Goal: Task Accomplishment & Management: Complete application form

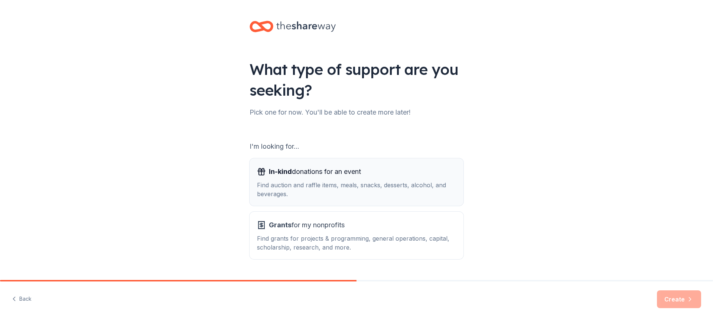
click at [331, 188] on div "Find auction and raffle items, meals, snacks, desserts, alcohol, and beverages." at bounding box center [356, 190] width 199 height 18
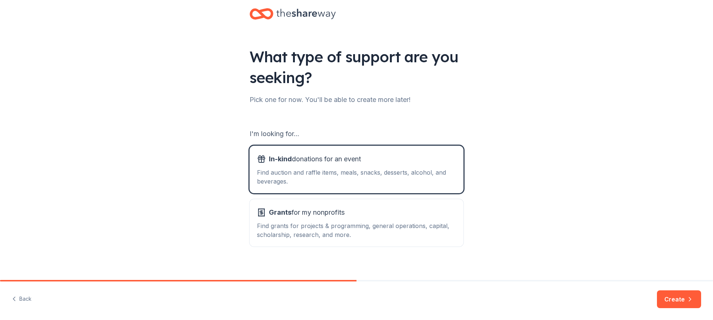
scroll to position [19, 0]
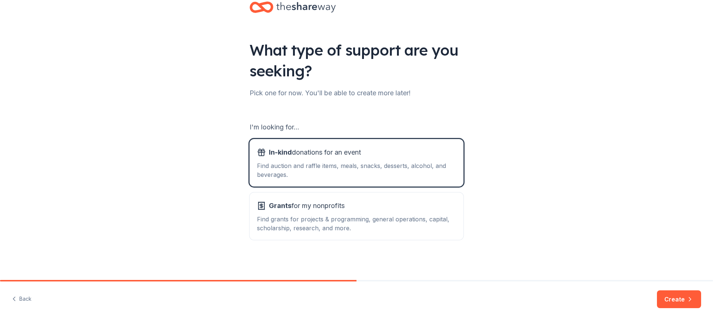
click at [678, 307] on button "Create" at bounding box center [679, 300] width 44 height 18
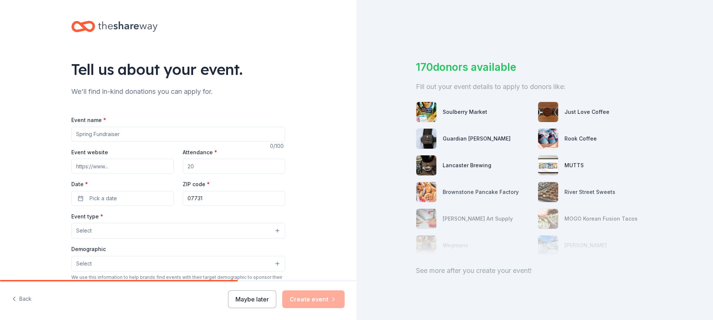
click at [127, 133] on input "Event name *" at bounding box center [178, 134] width 214 height 15
drag, startPoint x: 133, startPoint y: 136, endPoint x: 71, endPoint y: 140, distance: 62.8
click at [71, 140] on input "Event name *" at bounding box center [178, 134] width 214 height 15
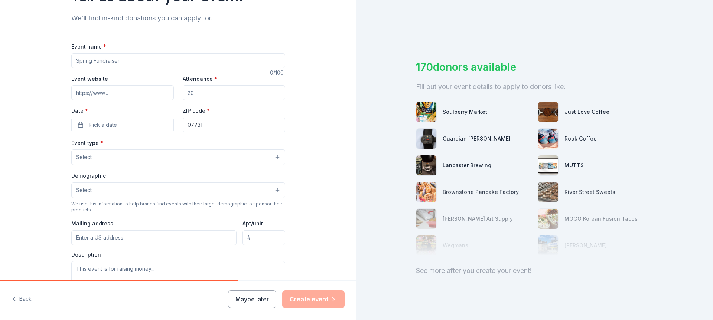
scroll to position [74, 0]
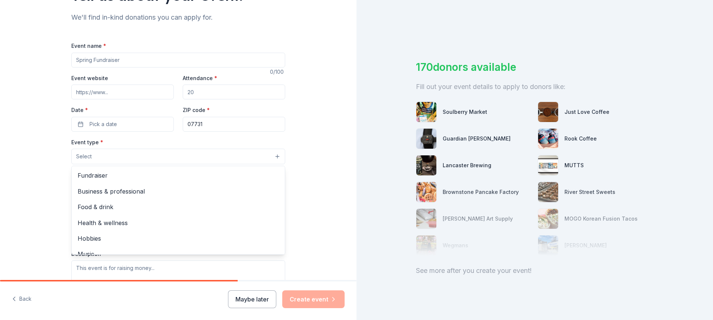
click at [131, 151] on button "Select" at bounding box center [178, 157] width 214 height 16
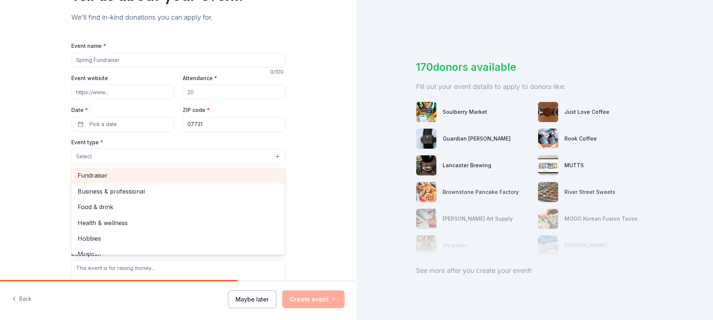
click at [108, 177] on span "Fundraiser" at bounding box center [178, 176] width 201 height 10
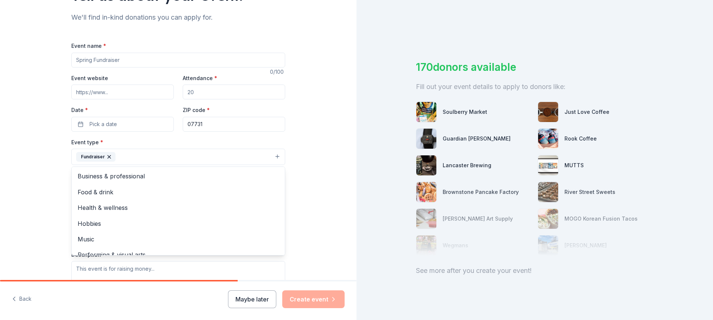
click at [297, 150] on div "Tell us about your event. We'll find in-kind donations you can apply for. Event…" at bounding box center [178, 173] width 356 height 495
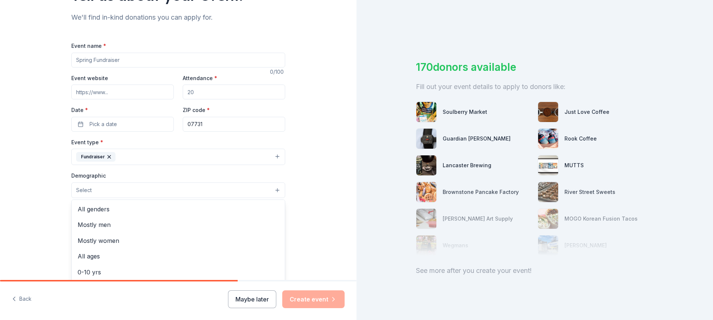
click at [155, 191] on button "Select" at bounding box center [178, 191] width 214 height 16
click at [107, 207] on span "All genders" at bounding box center [178, 210] width 201 height 10
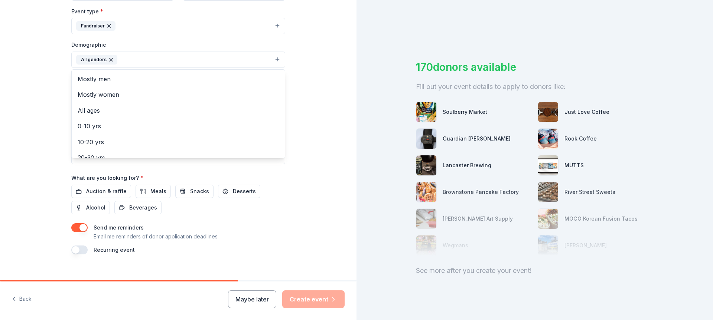
scroll to position [215, 0]
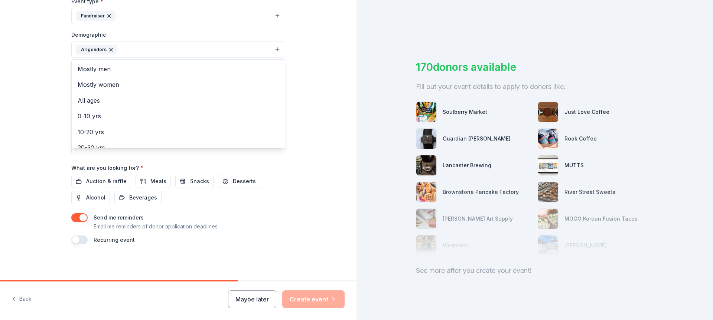
click at [302, 160] on div "Tell us about your event. We'll find in-kind donations you can apply for. Event…" at bounding box center [178, 33] width 356 height 496
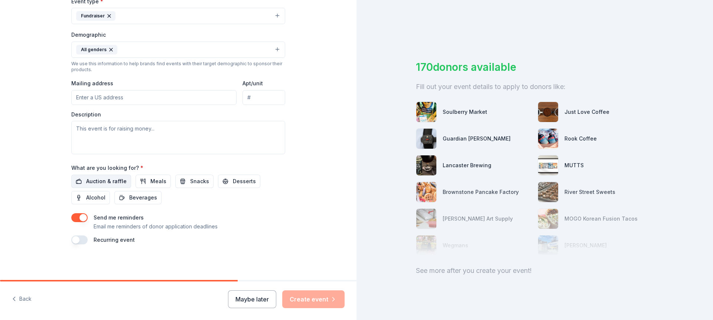
click at [111, 182] on span "Auction & raffle" at bounding box center [106, 181] width 40 height 9
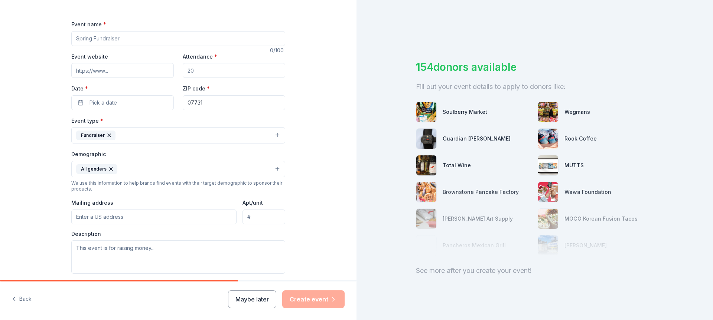
scroll to position [67, 0]
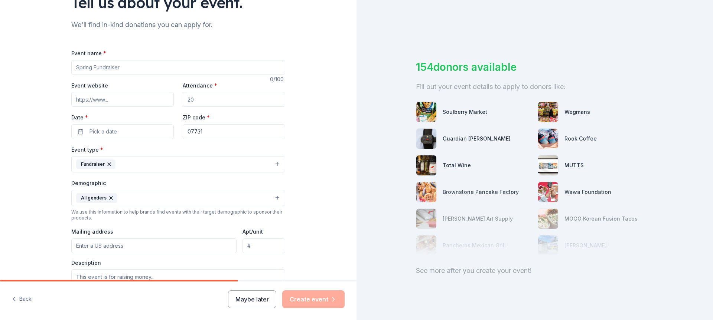
click at [137, 68] on input "Event name *" at bounding box center [178, 67] width 214 height 15
drag, startPoint x: 91, startPoint y: 66, endPoint x: 58, endPoint y: 68, distance: 33.5
click at [59, 68] on div "Tell us about your event. We'll find in-kind donations you can apply for. Event…" at bounding box center [178, 181] width 238 height 496
type input "Fall Fundraiser"
click at [221, 98] on input "Attendance *" at bounding box center [234, 99] width 102 height 15
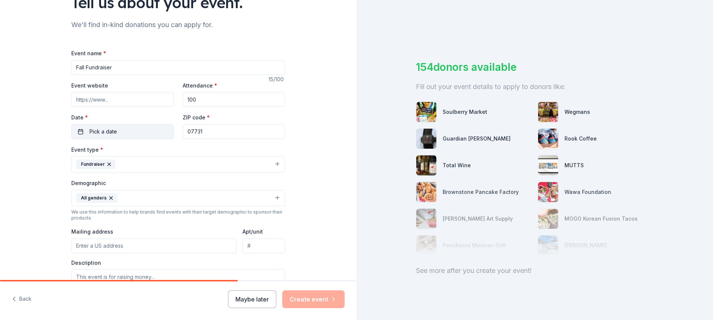
type input "100"
click at [142, 134] on button "Pick a date" at bounding box center [122, 131] width 102 height 15
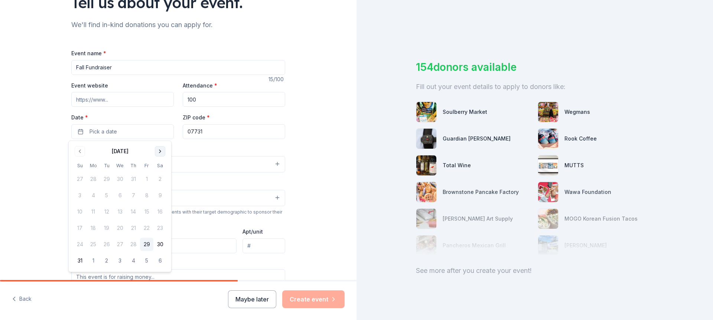
click at [157, 152] on button "Go to next month" at bounding box center [160, 151] width 10 height 10
click at [145, 213] on button "19" at bounding box center [146, 211] width 13 height 13
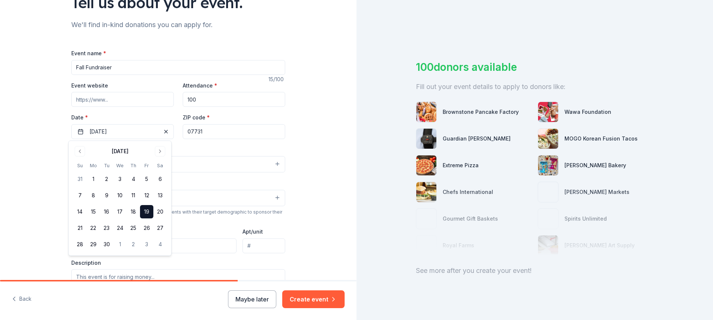
click at [313, 143] on div "Tell us about your event. We'll find in-kind donations you can apply for. Event…" at bounding box center [178, 181] width 356 height 496
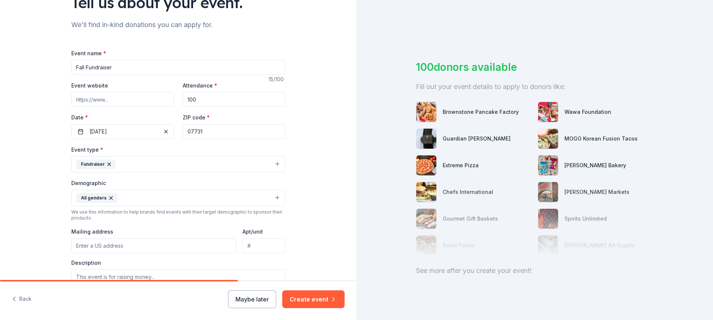
click at [117, 99] on input "Event website" at bounding box center [122, 99] width 102 height 15
type input "libertyhavenfarm.com"
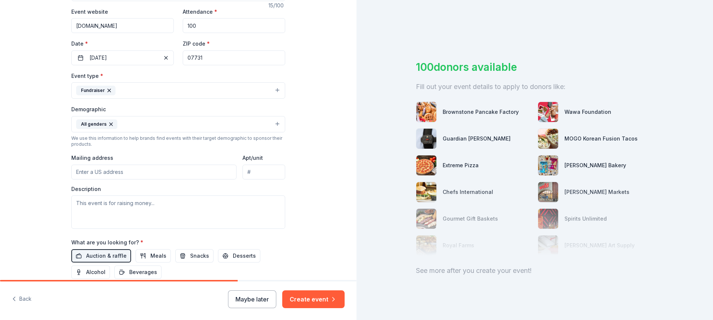
scroll to position [141, 0]
click at [152, 173] on input "Mailing address" at bounding box center [153, 171] width 165 height 15
click at [97, 170] on input "Mailing address" at bounding box center [153, 171] width 165 height 15
paste input "2800 Lakewood Allenwood Road"
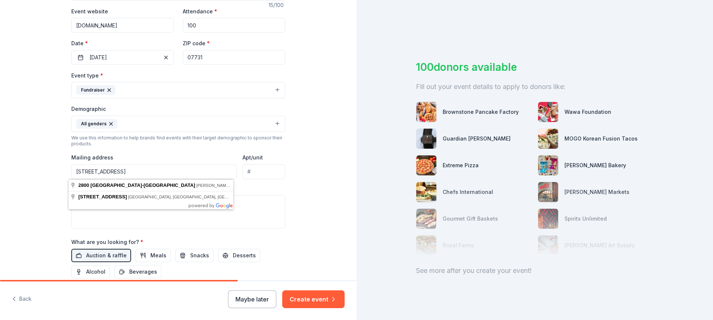
type input "2800 Lakewood Allenwood Road"
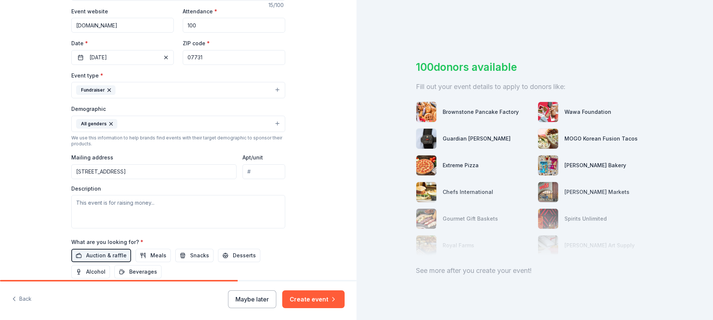
click at [317, 176] on div "Tell us about your event. We'll find in-kind donations you can apply for. Event…" at bounding box center [178, 107] width 356 height 496
click at [146, 207] on textarea at bounding box center [178, 211] width 214 height 33
click at [106, 198] on textarea at bounding box center [178, 211] width 214 height 33
paste textarea "Our mission is to create a safe, healing, and joyful environment where individu…"
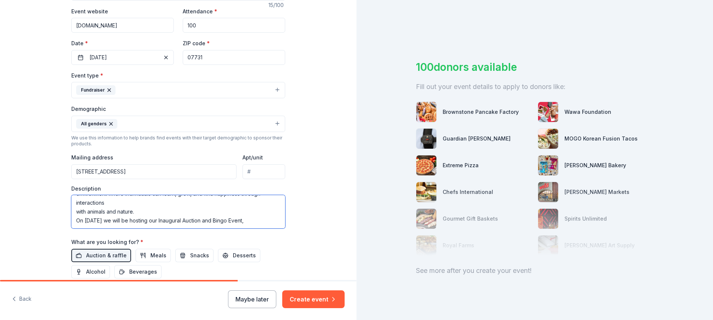
scroll to position [27, 0]
drag, startPoint x: 97, startPoint y: 225, endPoint x: 71, endPoint y: 214, distance: 28.1
click at [71, 214] on textarea "Our mission is to create a safe, healing, and joyful environment where individu…" at bounding box center [178, 211] width 214 height 33
click at [111, 221] on textarea "Our mission is to create a safe, healing, and joyful environment where individu…" at bounding box center [178, 211] width 214 height 33
click at [73, 212] on textarea "Our mission is to create a safe, healing, and joyful environment where individu…" at bounding box center [178, 211] width 214 height 33
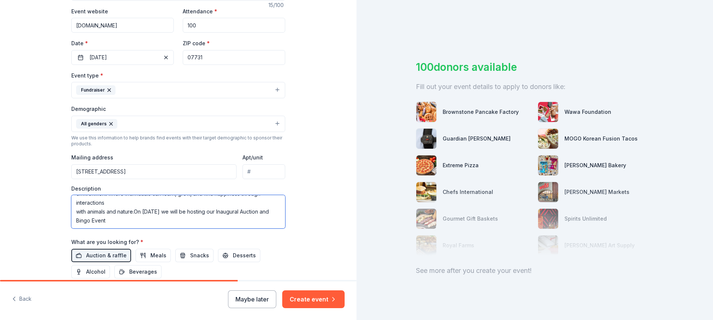
scroll to position [18, 0]
click at [71, 211] on textarea "Our mission is to create a safe, healing, and joyful environment where individu…" at bounding box center [178, 211] width 214 height 33
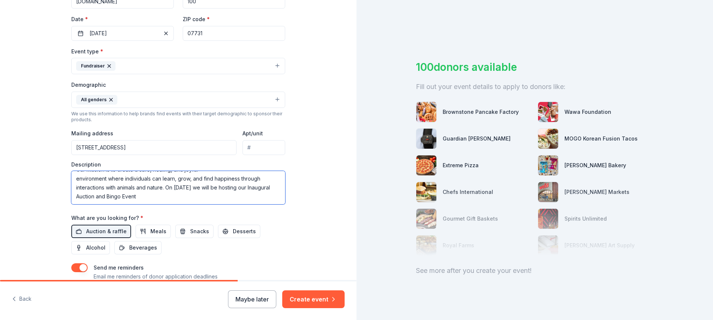
scroll to position [178, 0]
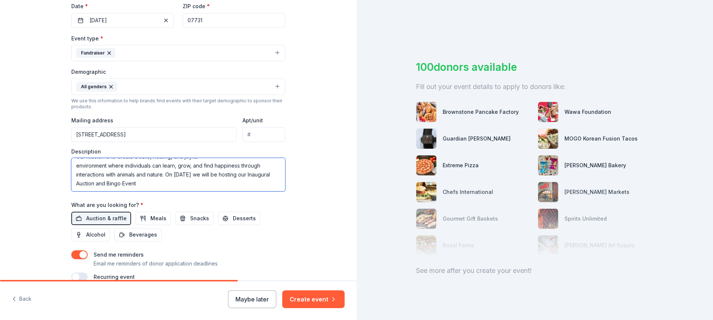
click at [173, 184] on textarea "Our mission is to create a safe, healing, and joyful environment where individu…" at bounding box center [178, 174] width 214 height 33
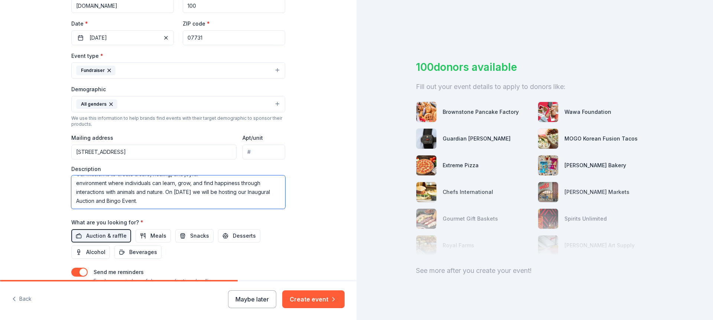
scroll to position [67, 0]
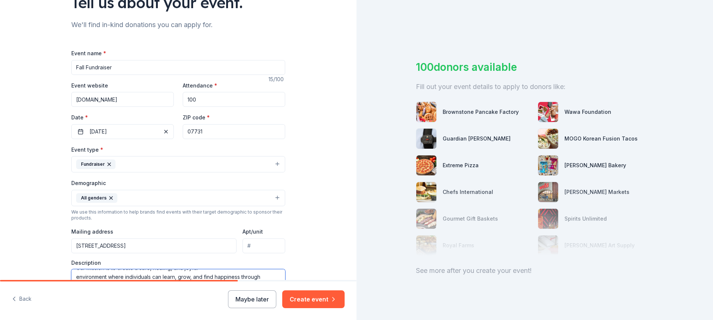
type textarea "Our mission is to create a safe, healing, and joyful environment where individu…"
click at [74, 66] on input "Fall Fundraiser" at bounding box center [178, 67] width 214 height 15
drag, startPoint x: 134, startPoint y: 67, endPoint x: 124, endPoint y: 68, distance: 9.7
click at [124, 68] on input "Liberty Haven Farm Fall Fundraiser" at bounding box center [178, 67] width 214 height 15
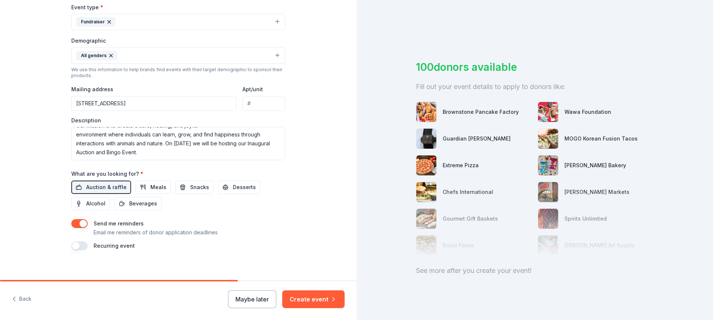
scroll to position [215, 0]
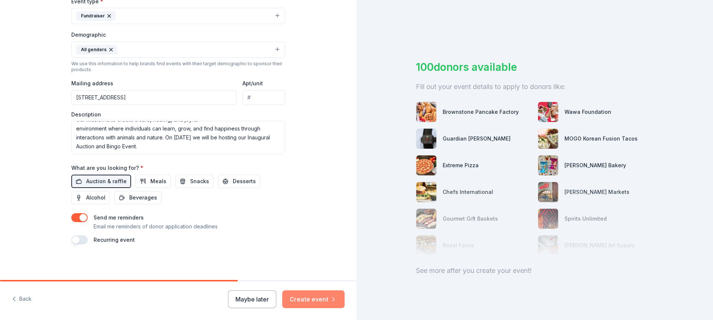
type input "Liberty Haven Farm Fundraiser"
click at [315, 301] on button "Create event" at bounding box center [313, 300] width 62 height 18
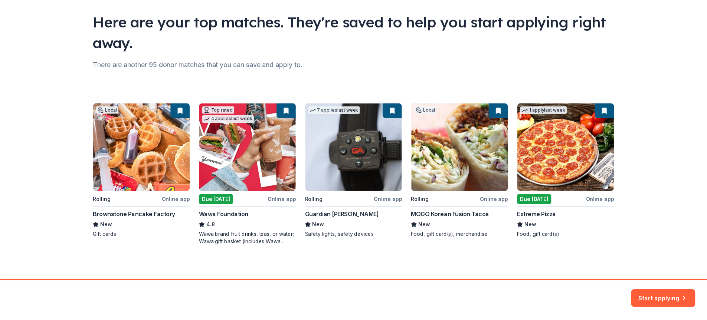
scroll to position [50, 0]
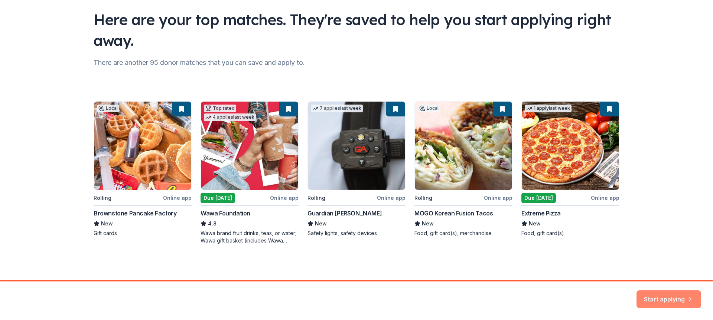
click at [668, 292] on button "Start applying" at bounding box center [668, 295] width 65 height 18
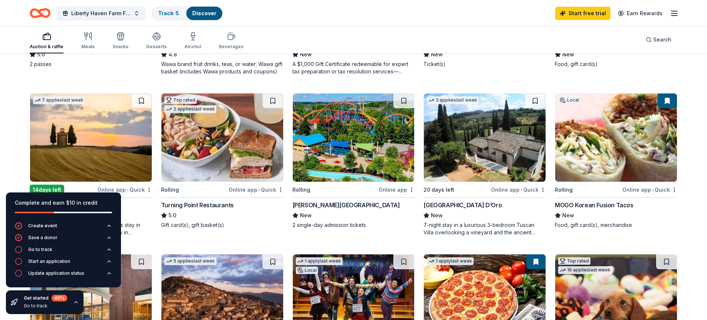
scroll to position [223, 0]
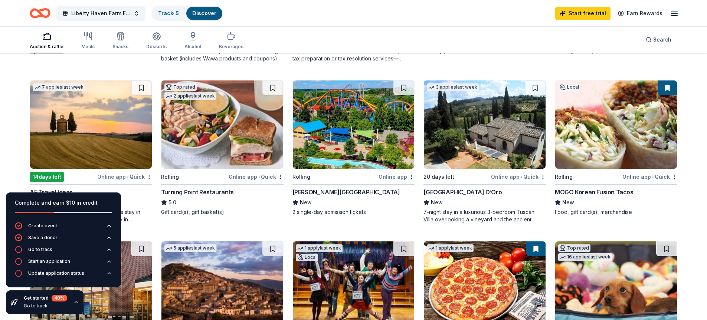
click at [246, 172] on div "Online app • Quick" at bounding box center [256, 176] width 55 height 9
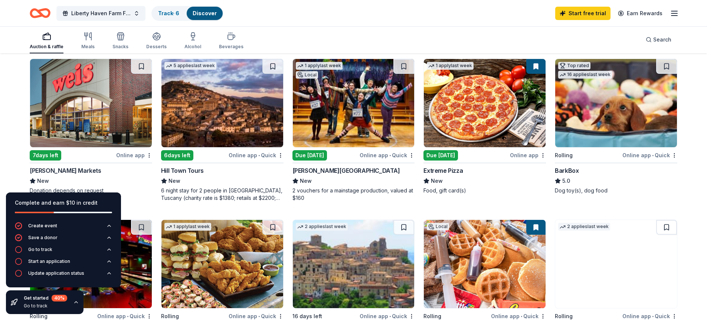
scroll to position [408, 0]
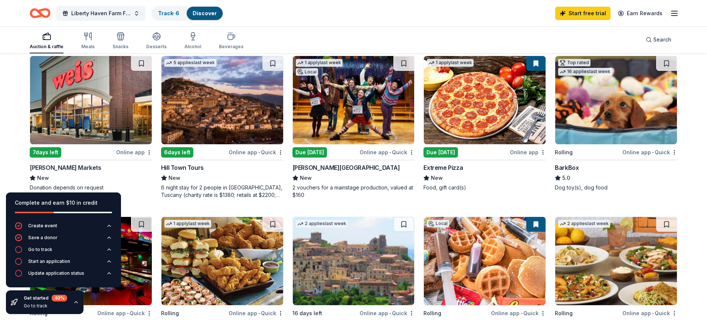
click at [588, 109] on img at bounding box center [616, 100] width 122 height 88
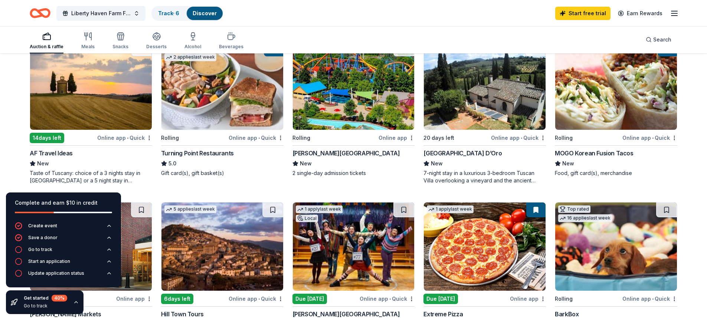
scroll to position [260, 0]
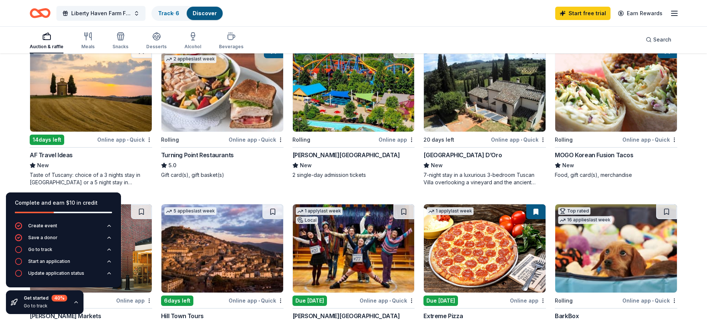
click at [114, 172] on div "Taste of Tuscany: choice of a 3 nights stay in Florence or a 5 night stay in Co…" at bounding box center [91, 179] width 123 height 15
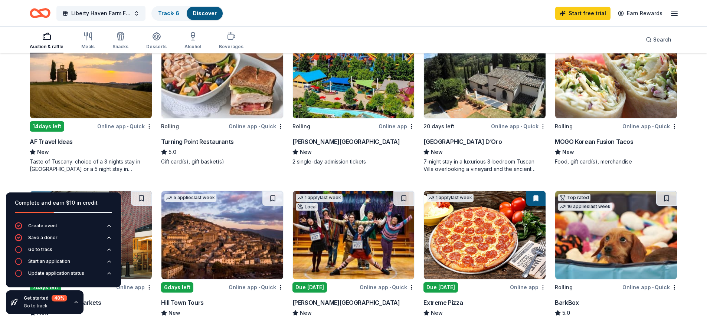
scroll to position [223, 0]
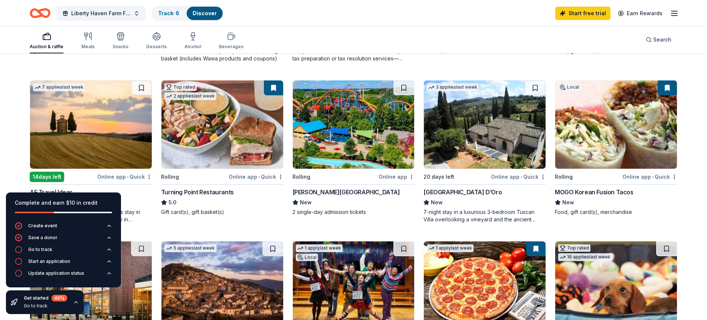
click at [340, 98] on img at bounding box center [354, 125] width 122 height 88
click at [610, 125] on img at bounding box center [616, 125] width 122 height 88
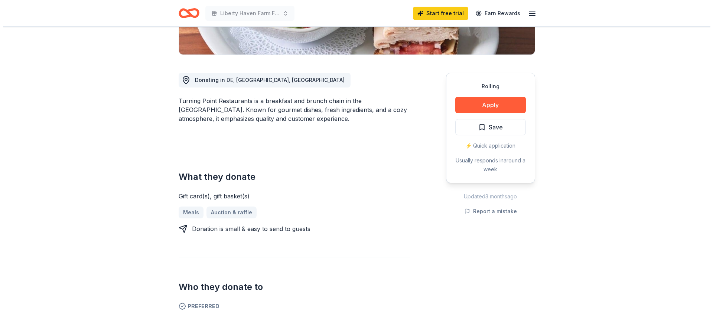
scroll to position [186, 0]
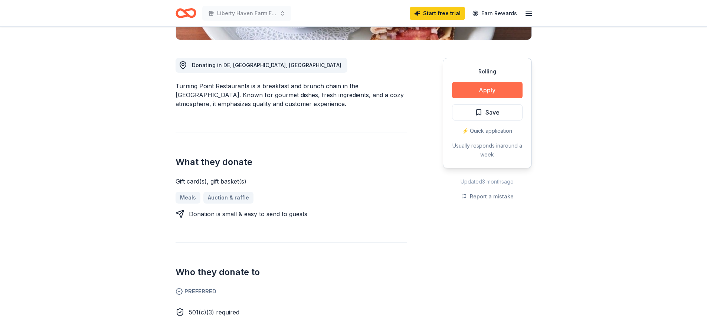
click at [469, 96] on button "Apply" at bounding box center [487, 90] width 71 height 16
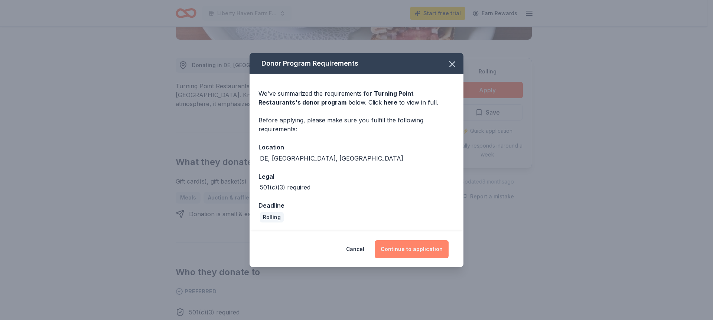
click at [404, 248] on button "Continue to application" at bounding box center [412, 250] width 74 height 18
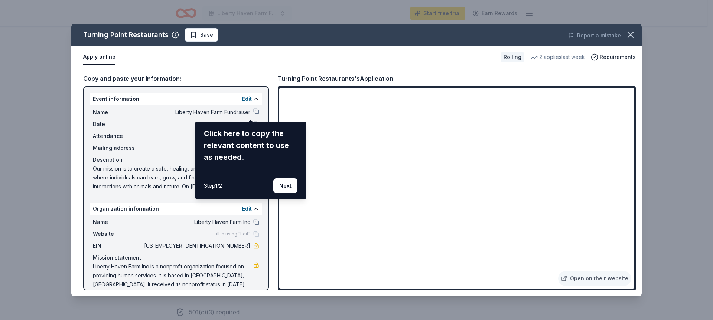
click at [153, 103] on div "Turning Point Restaurants Save Report a mistake Apply online Rolling 2 applies …" at bounding box center [356, 160] width 570 height 273
click at [145, 95] on div "Turning Point Restaurants Save Report a mistake Apply online Rolling 2 applies …" at bounding box center [356, 160] width 570 height 273
click at [221, 232] on div "Turning Point Restaurants Save Report a mistake Apply online Rolling 2 applies …" at bounding box center [356, 160] width 570 height 273
click at [214, 231] on div "Turning Point Restaurants Save Report a mistake Apply online Rolling 2 applies …" at bounding box center [356, 160] width 570 height 273
click at [251, 233] on div "Turning Point Restaurants Save Report a mistake Apply online Rolling 2 applies …" at bounding box center [356, 160] width 570 height 273
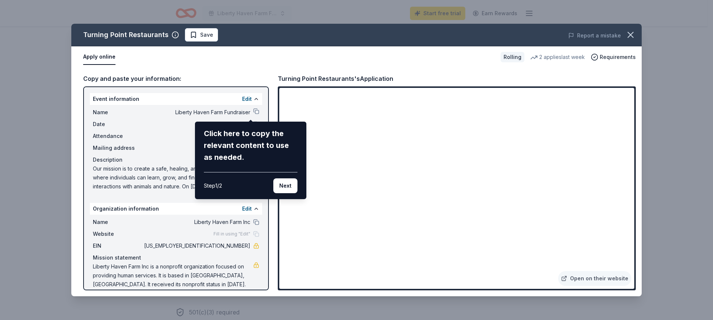
click at [524, 255] on div "Turning Point Restaurants Save Report a mistake Apply online Rolling 2 applies …" at bounding box center [356, 160] width 570 height 273
click at [548, 258] on div "Turning Point Restaurants Save Report a mistake Apply online Rolling 2 applies …" at bounding box center [356, 160] width 570 height 273
click at [283, 184] on button "Next" at bounding box center [285, 186] width 24 height 15
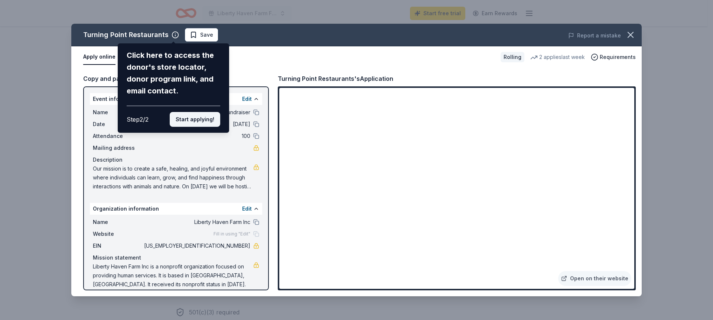
click at [201, 120] on button "Start applying!" at bounding box center [195, 119] width 50 height 15
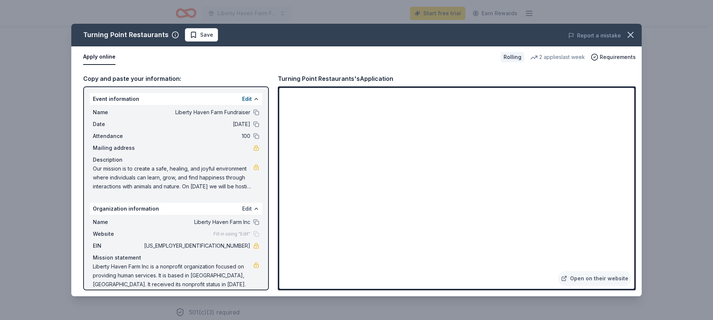
click at [244, 205] on button "Edit" at bounding box center [247, 209] width 10 height 9
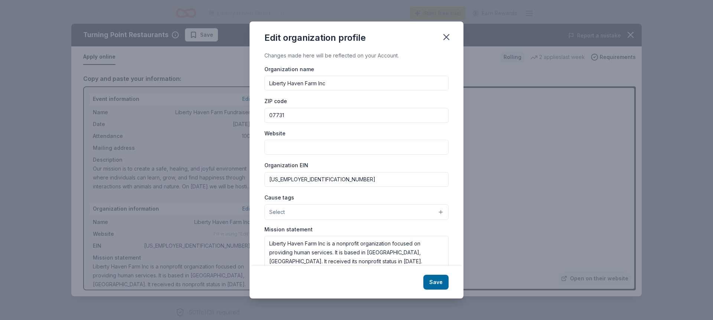
click at [295, 147] on input "Website" at bounding box center [356, 147] width 184 height 15
type input "www.libertyhavenfarm.com"
click at [433, 211] on button "Select" at bounding box center [356, 213] width 184 height 16
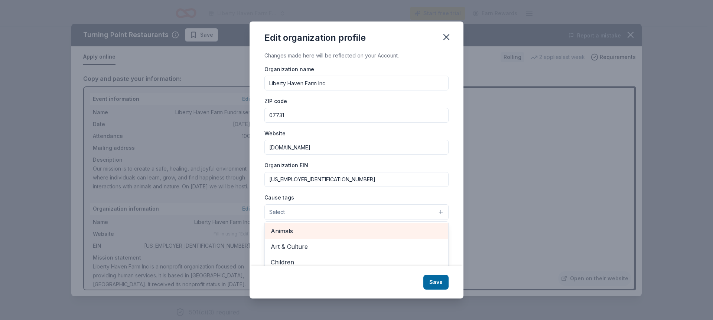
click at [331, 232] on span "Animals" at bounding box center [357, 231] width 172 height 10
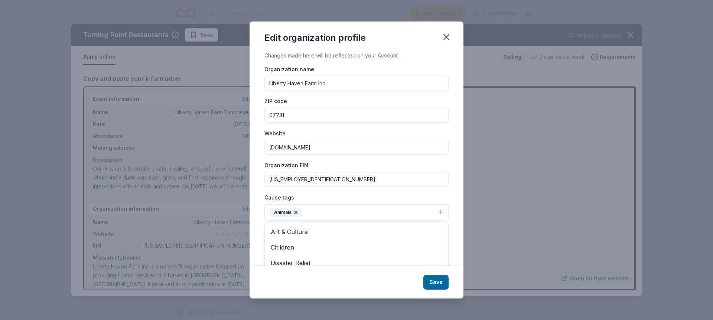
scroll to position [45, 0]
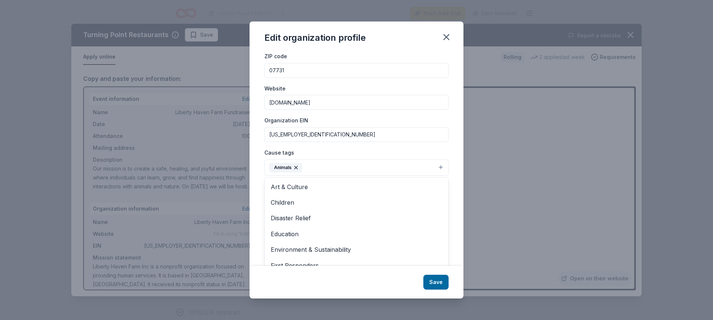
click at [437, 281] on div "Edit organization profile Changes made here will be reflected on your Account. …" at bounding box center [356, 161] width 214 height 278
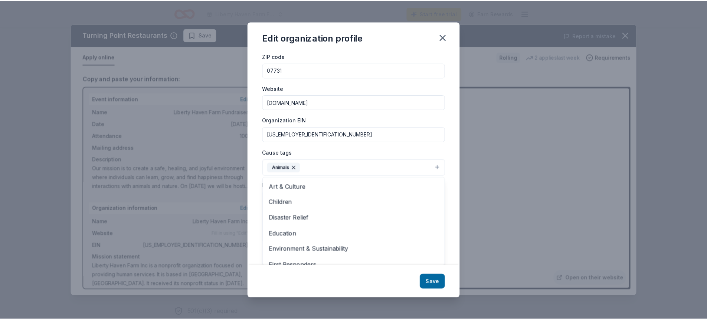
scroll to position [34, 0]
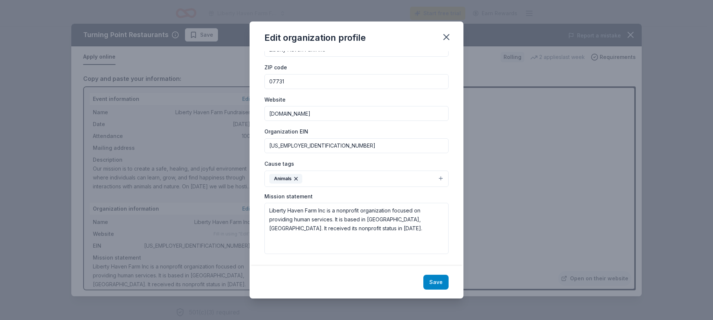
click at [441, 284] on button "Save" at bounding box center [435, 282] width 25 height 15
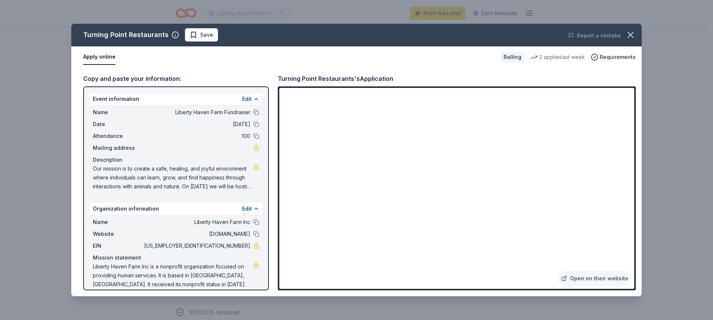
click at [208, 304] on div "Turning Point Restaurants Save Report a mistake Apply online Rolling 2 applies …" at bounding box center [356, 160] width 713 height 320
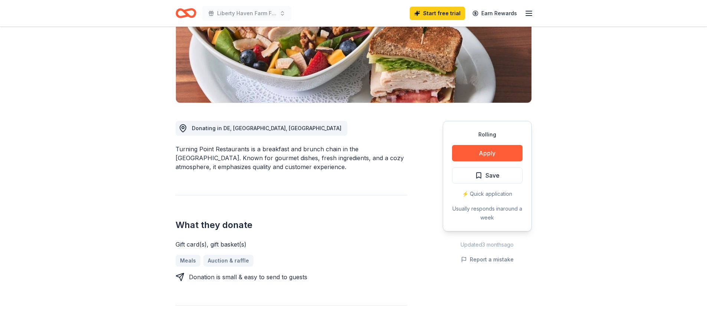
scroll to position [148, 0]
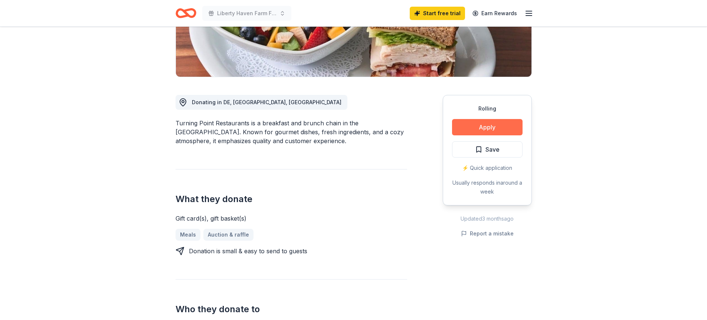
click at [474, 127] on button "Apply" at bounding box center [487, 127] width 71 height 16
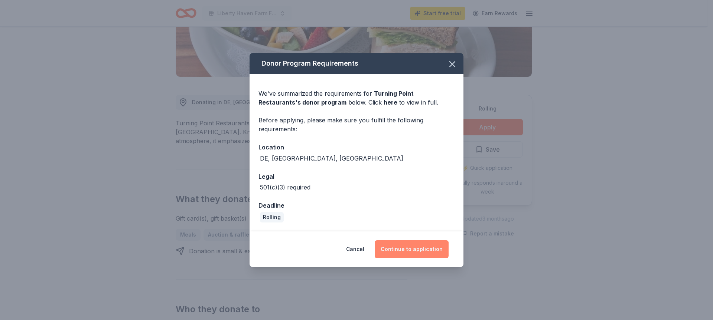
click at [408, 247] on button "Continue to application" at bounding box center [412, 250] width 74 height 18
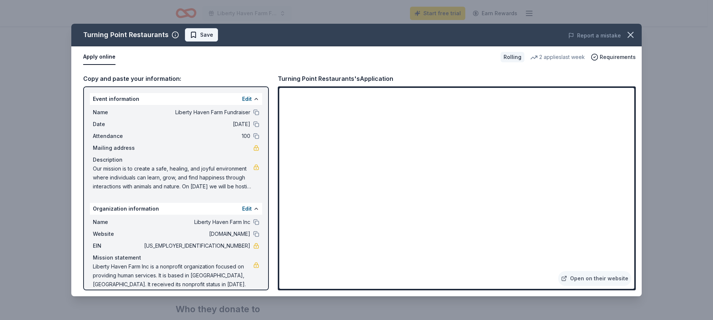
click at [200, 36] on span "Save" at bounding box center [206, 34] width 13 height 9
click at [635, 35] on icon "button" at bounding box center [630, 35] width 10 height 10
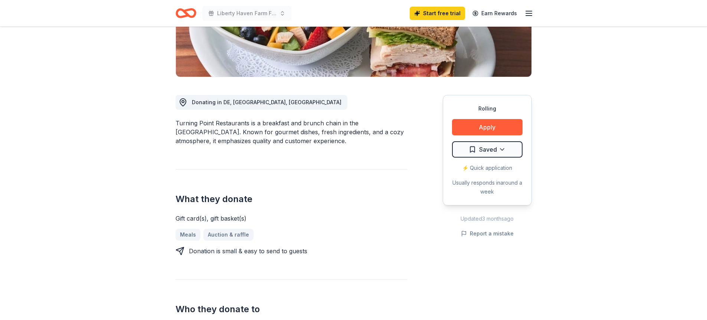
scroll to position [0, 0]
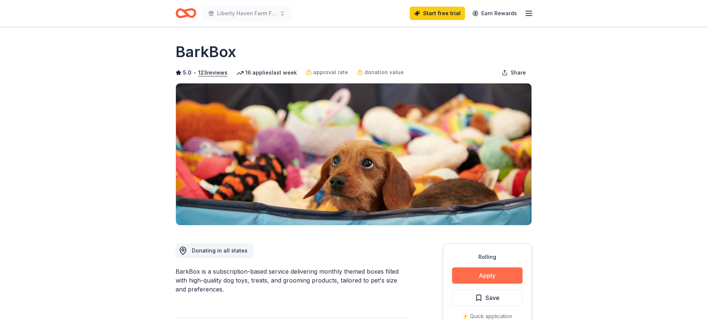
click at [484, 275] on button "Apply" at bounding box center [487, 276] width 71 height 16
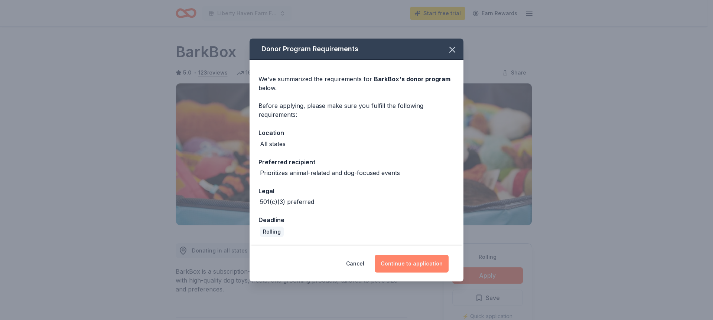
click at [395, 262] on button "Continue to application" at bounding box center [412, 264] width 74 height 18
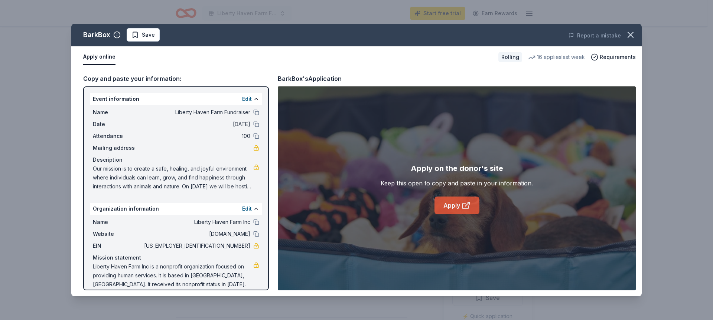
click at [454, 204] on link "Apply" at bounding box center [456, 206] width 45 height 18
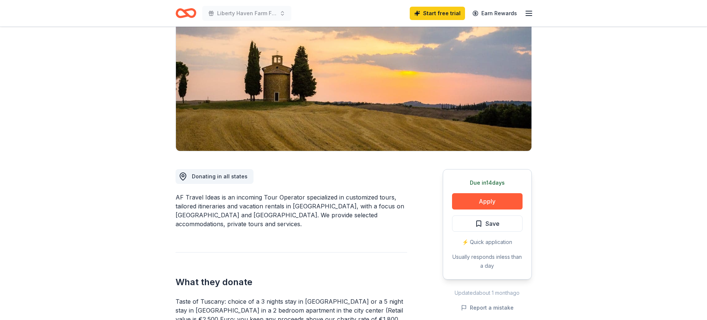
scroll to position [148, 0]
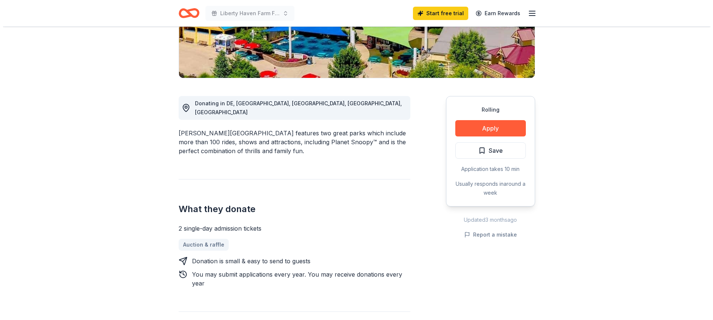
scroll to position [148, 0]
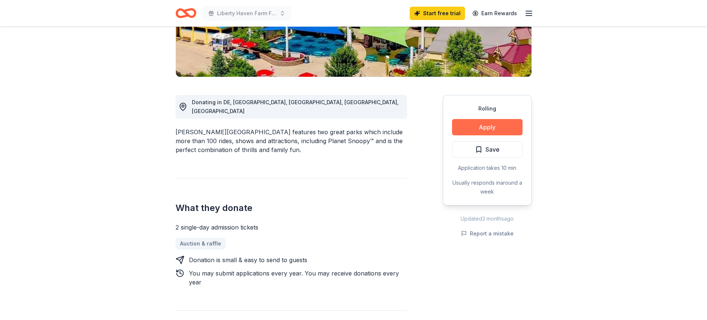
click at [497, 123] on button "Apply" at bounding box center [487, 127] width 71 height 16
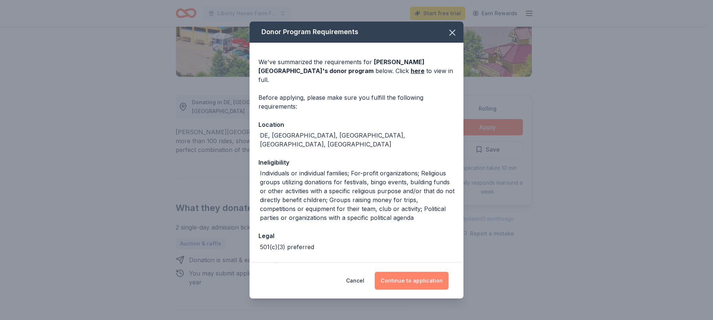
click at [400, 278] on button "Continue to application" at bounding box center [412, 281] width 74 height 18
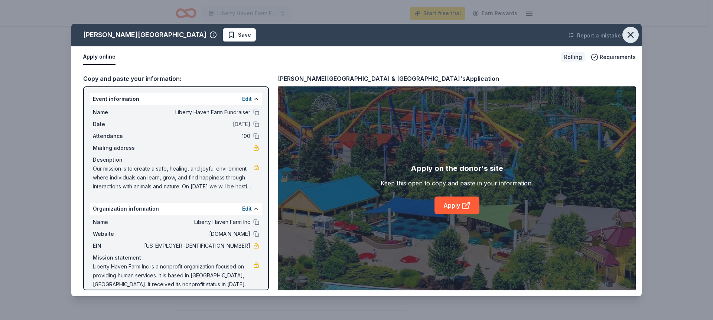
click at [630, 34] on icon "button" at bounding box center [630, 35] width 10 height 10
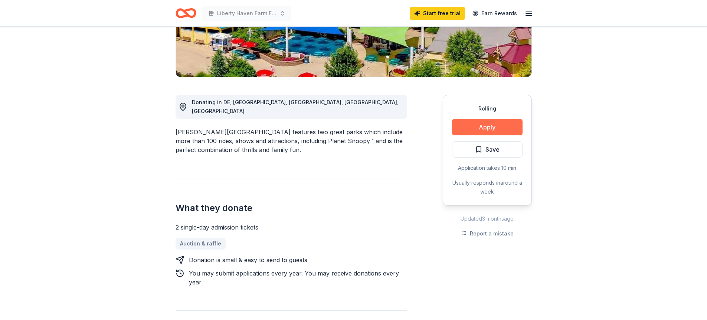
click at [500, 127] on button "Apply" at bounding box center [487, 127] width 71 height 16
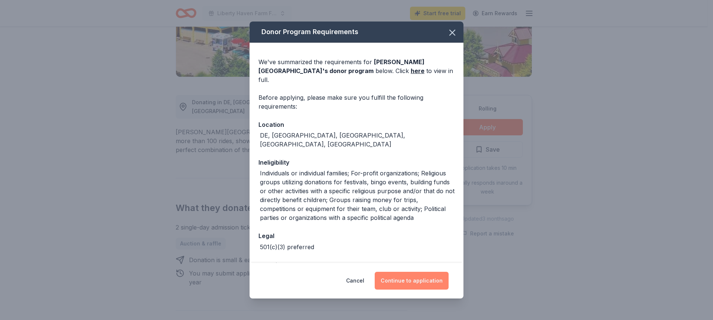
click at [419, 282] on button "Continue to application" at bounding box center [412, 281] width 74 height 18
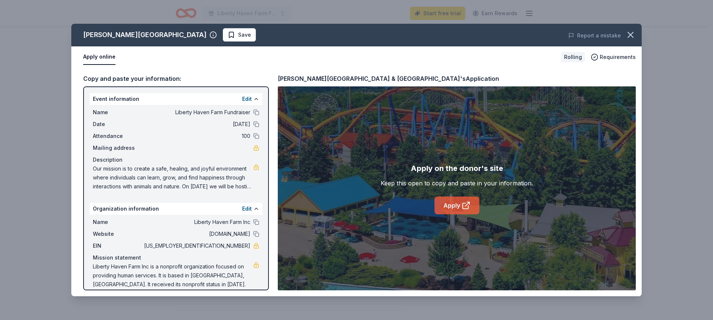
click at [459, 203] on link "Apply" at bounding box center [456, 206] width 45 height 18
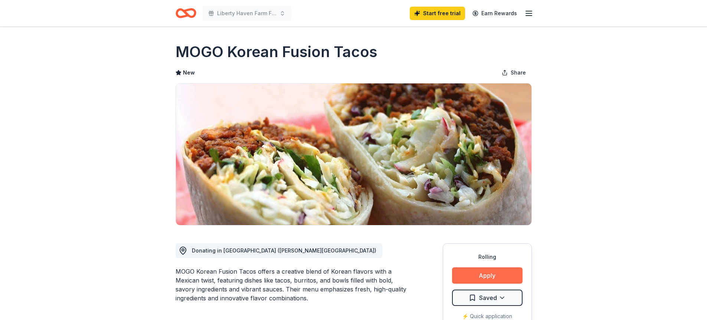
click at [461, 273] on button "Apply" at bounding box center [487, 276] width 71 height 16
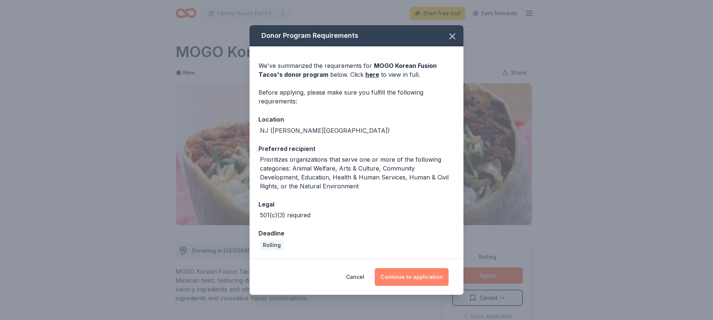
click at [412, 275] on button "Continue to application" at bounding box center [412, 277] width 74 height 18
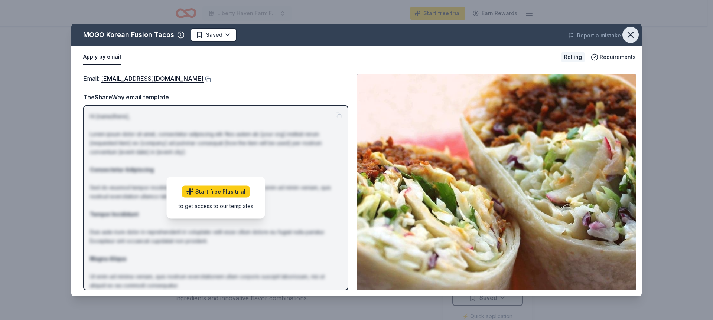
click at [629, 33] on icon "button" at bounding box center [630, 34] width 5 height 5
